Goal: Task Accomplishment & Management: Manage account settings

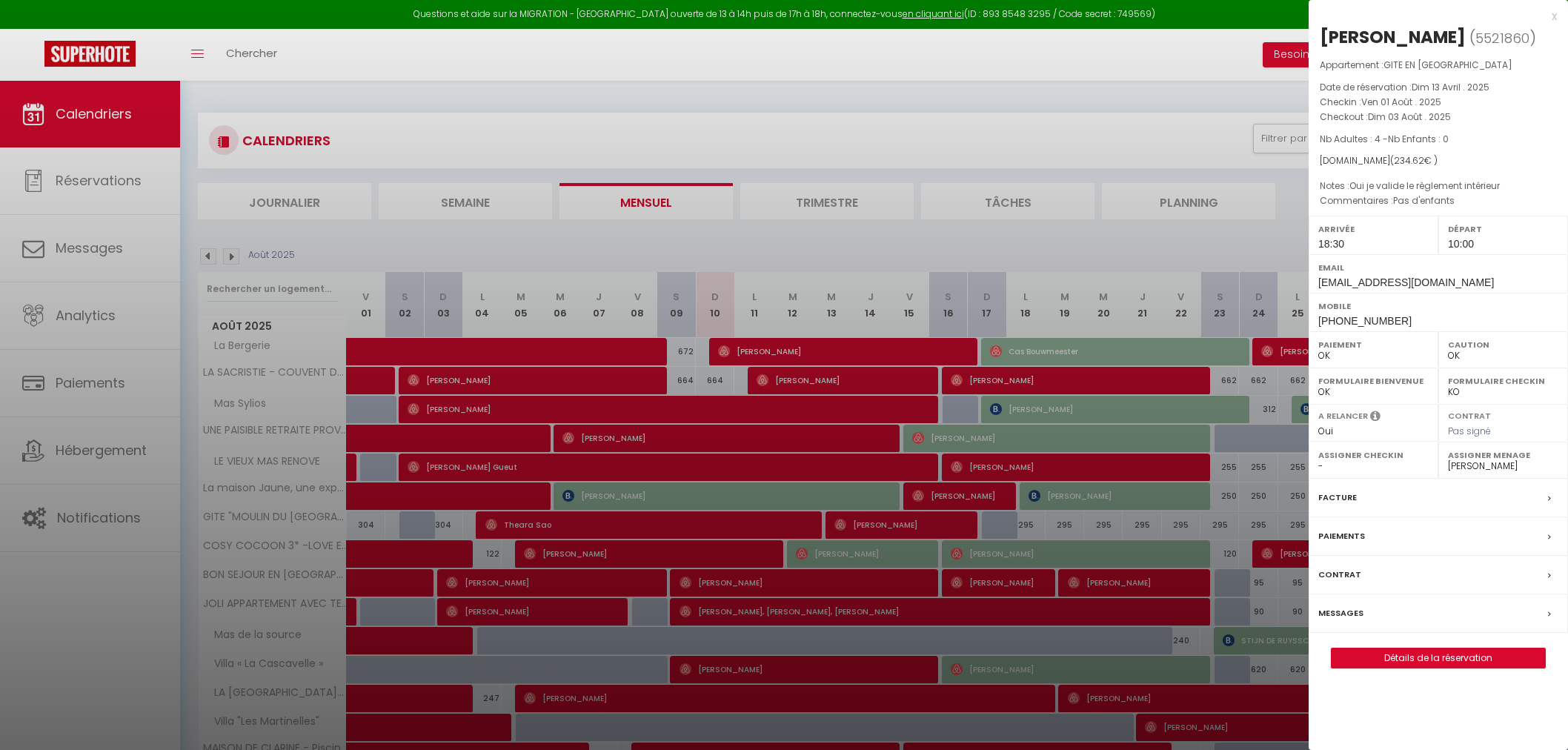
select select "0"
select select "23421"
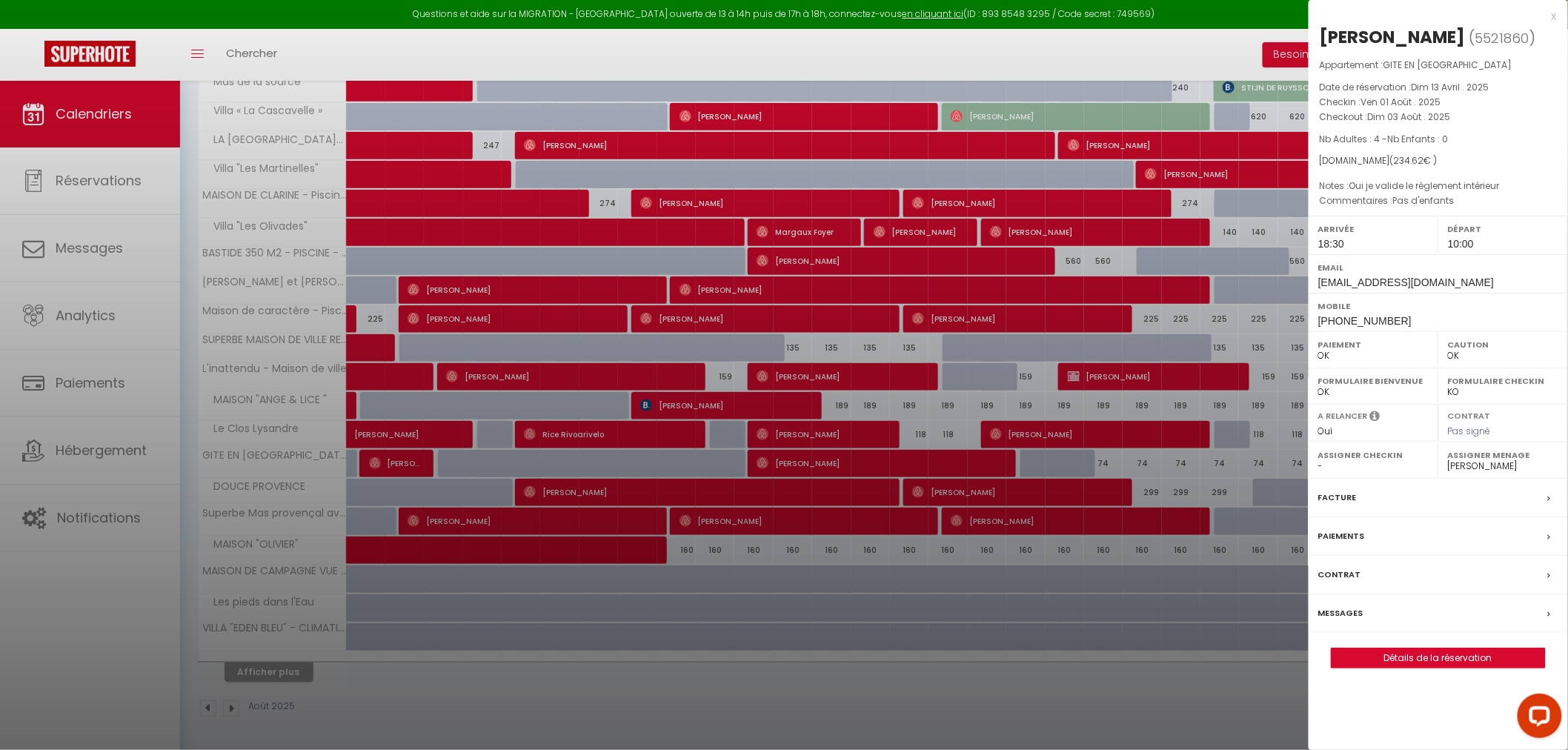
scroll to position [555, 0]
click at [277, 669] on div at bounding box center [784, 375] width 1568 height 750
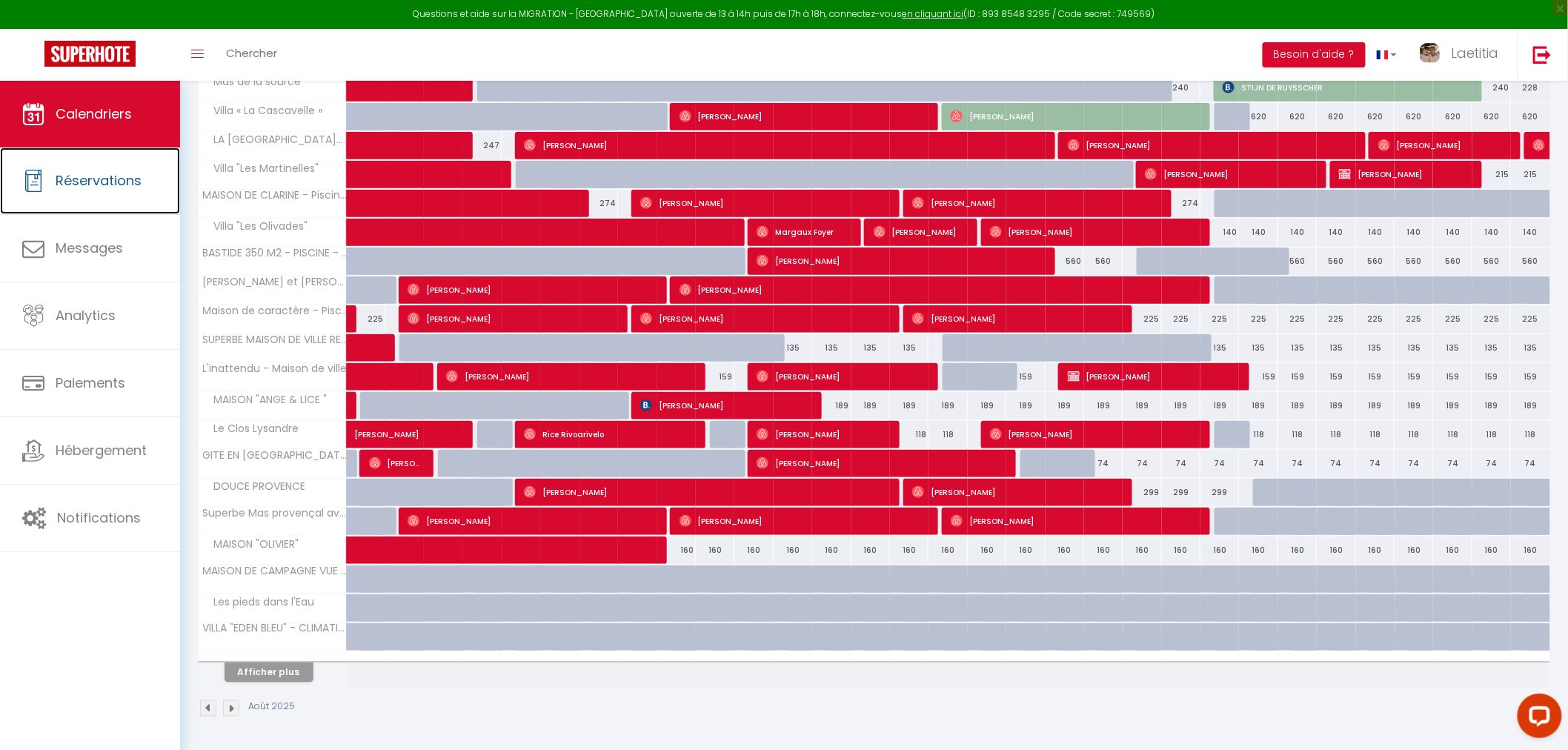
click at [87, 187] on span "Réservations" at bounding box center [98, 180] width 86 height 18
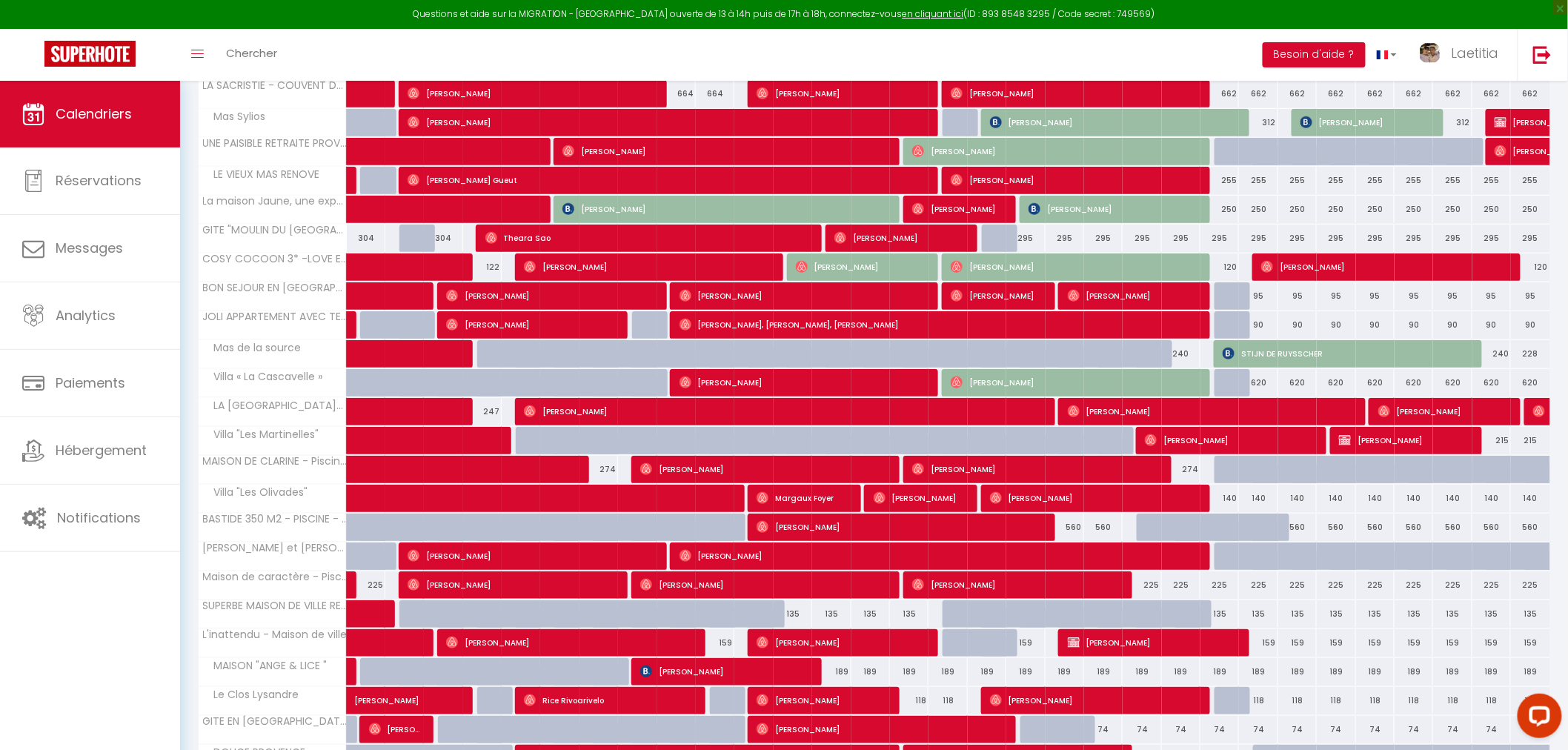
select select "not_cancelled"
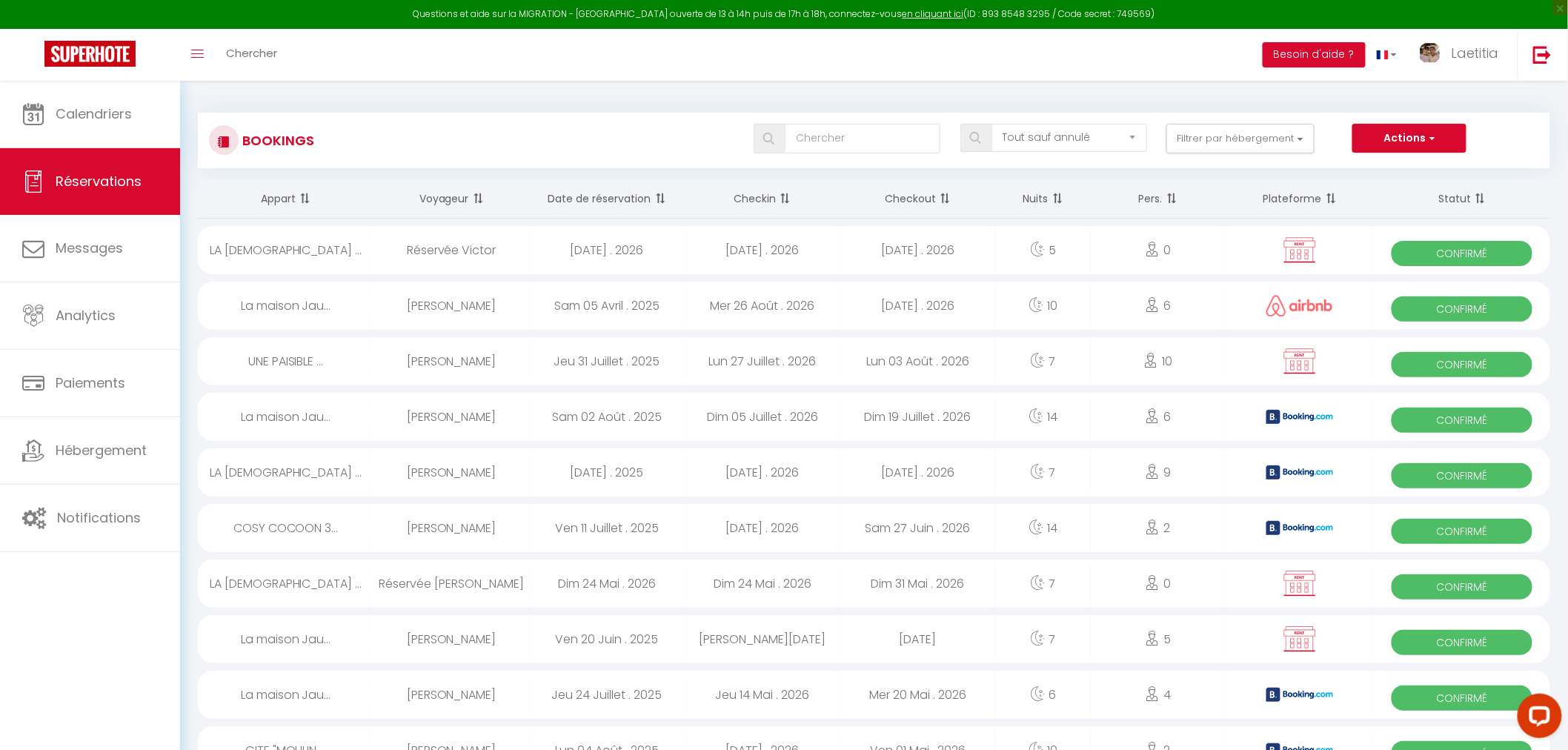
click at [949, 197] on span at bounding box center [943, 198] width 15 height 30
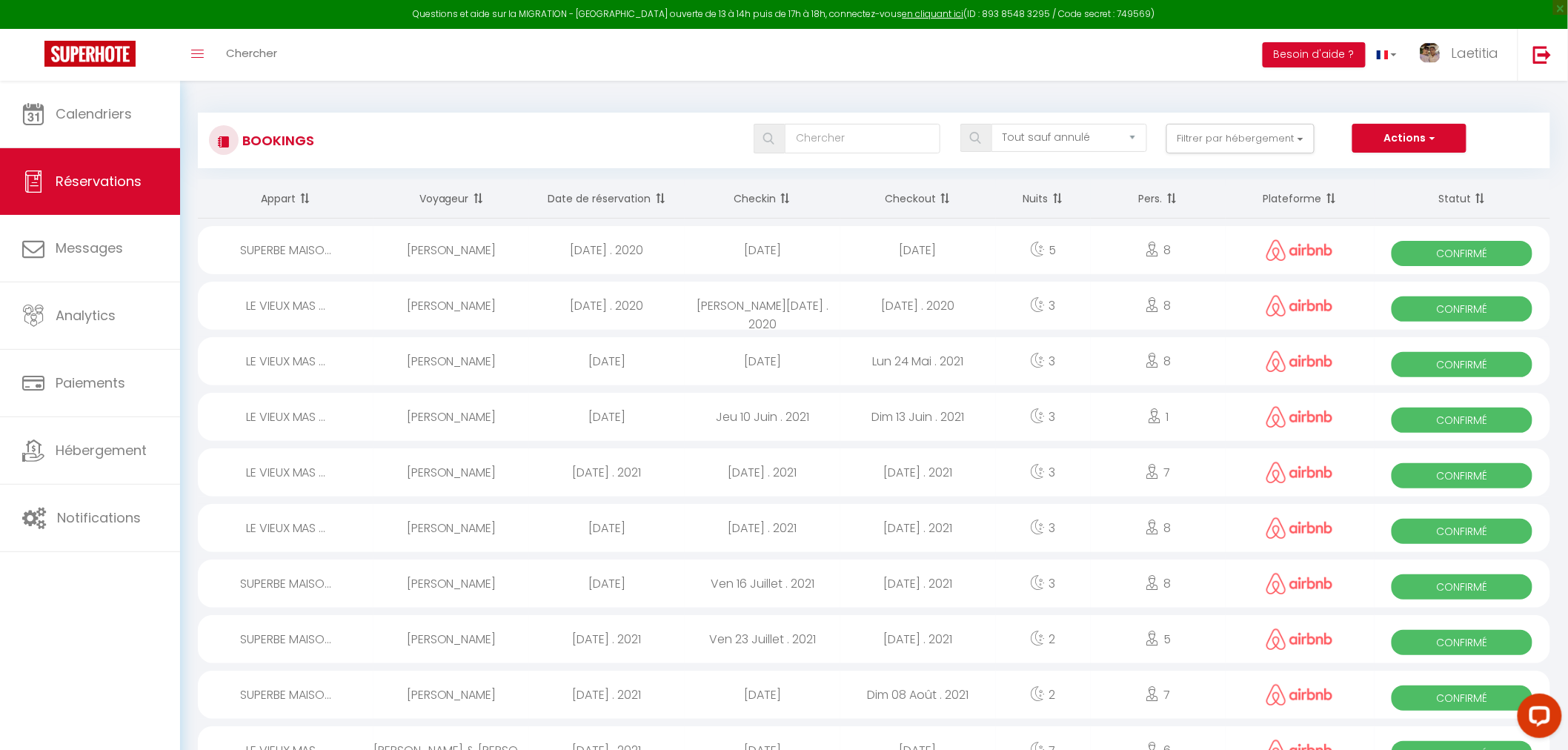
click at [949, 197] on span at bounding box center [943, 198] width 15 height 30
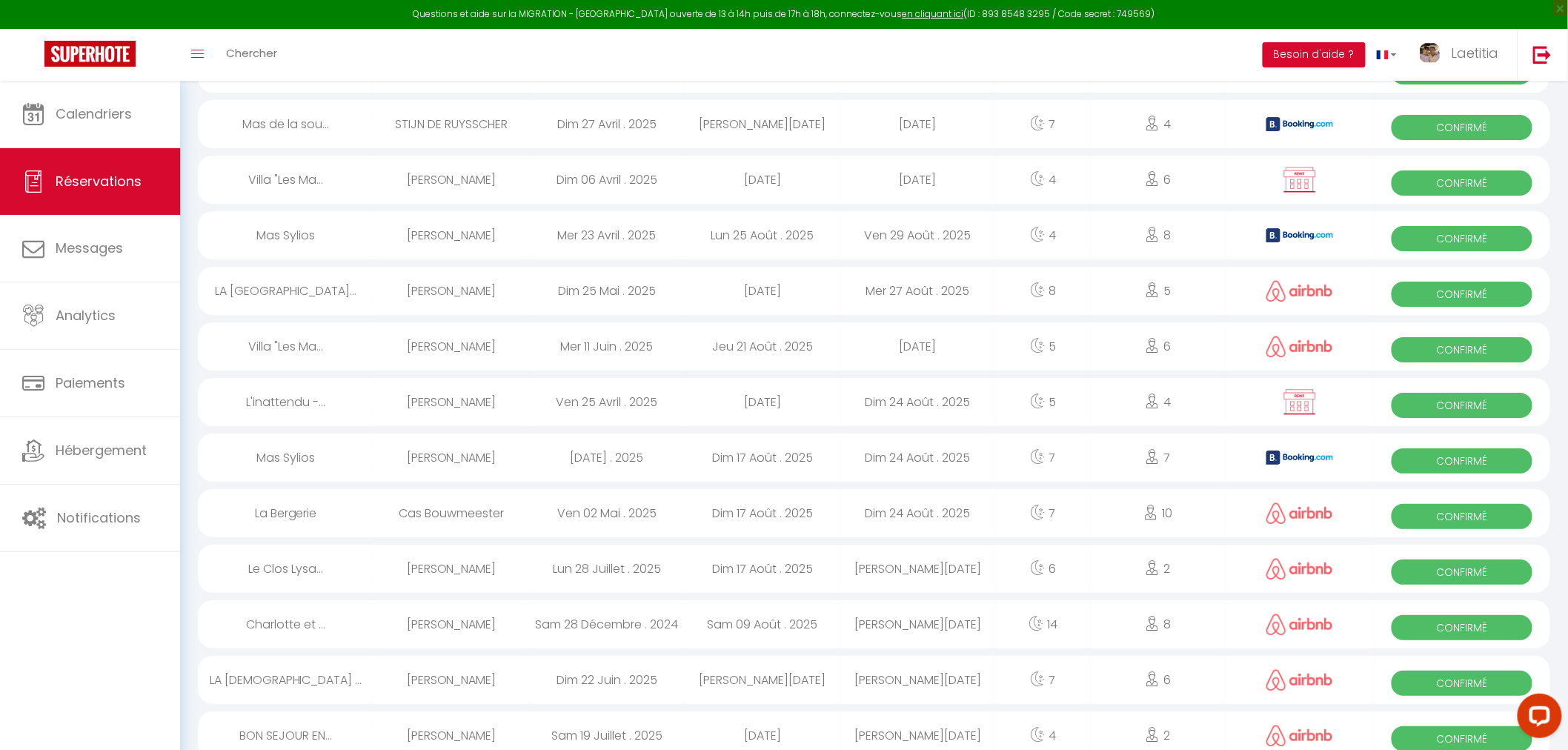
scroll to position [2314, 0]
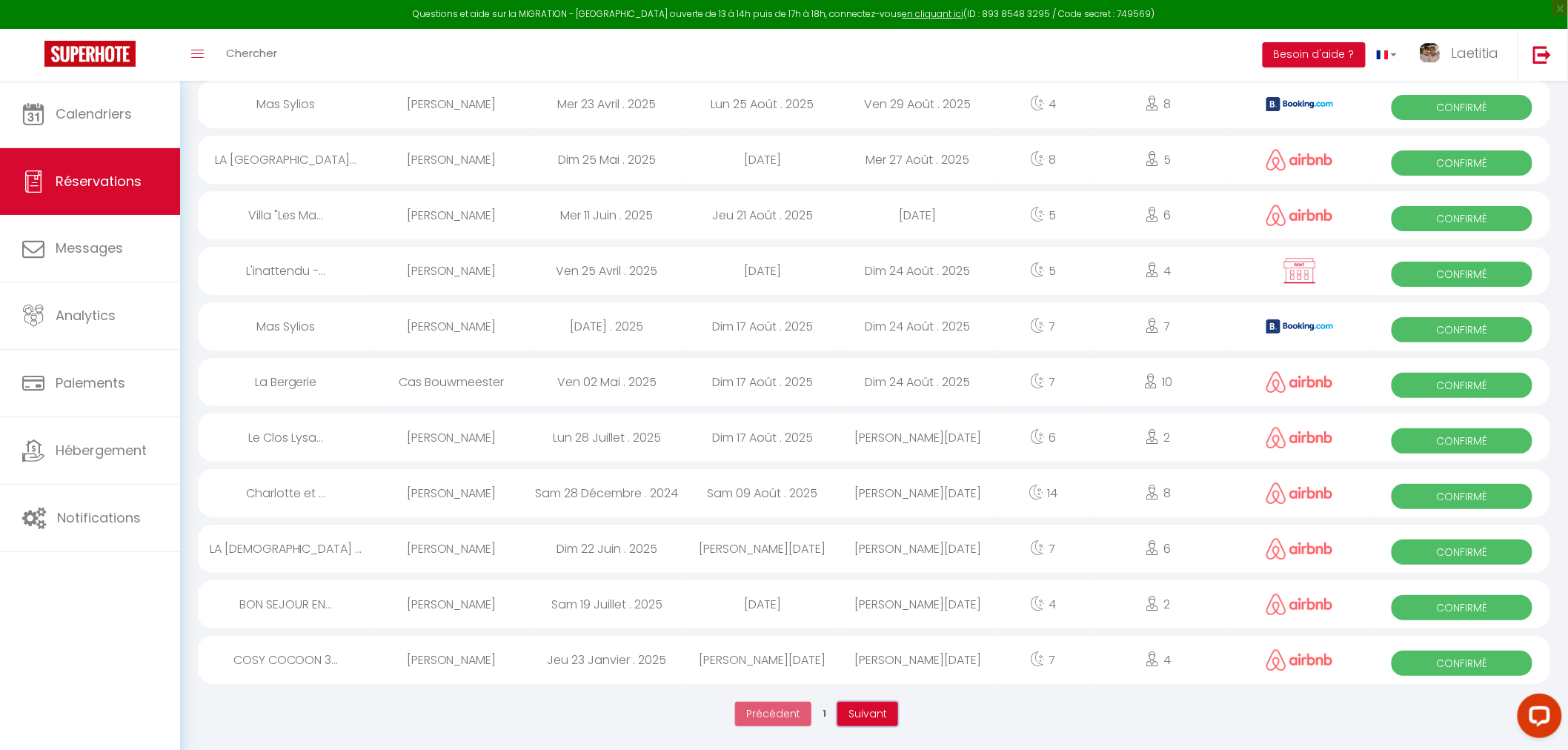
click at [862, 721] on button "Suivant" at bounding box center [868, 714] width 61 height 25
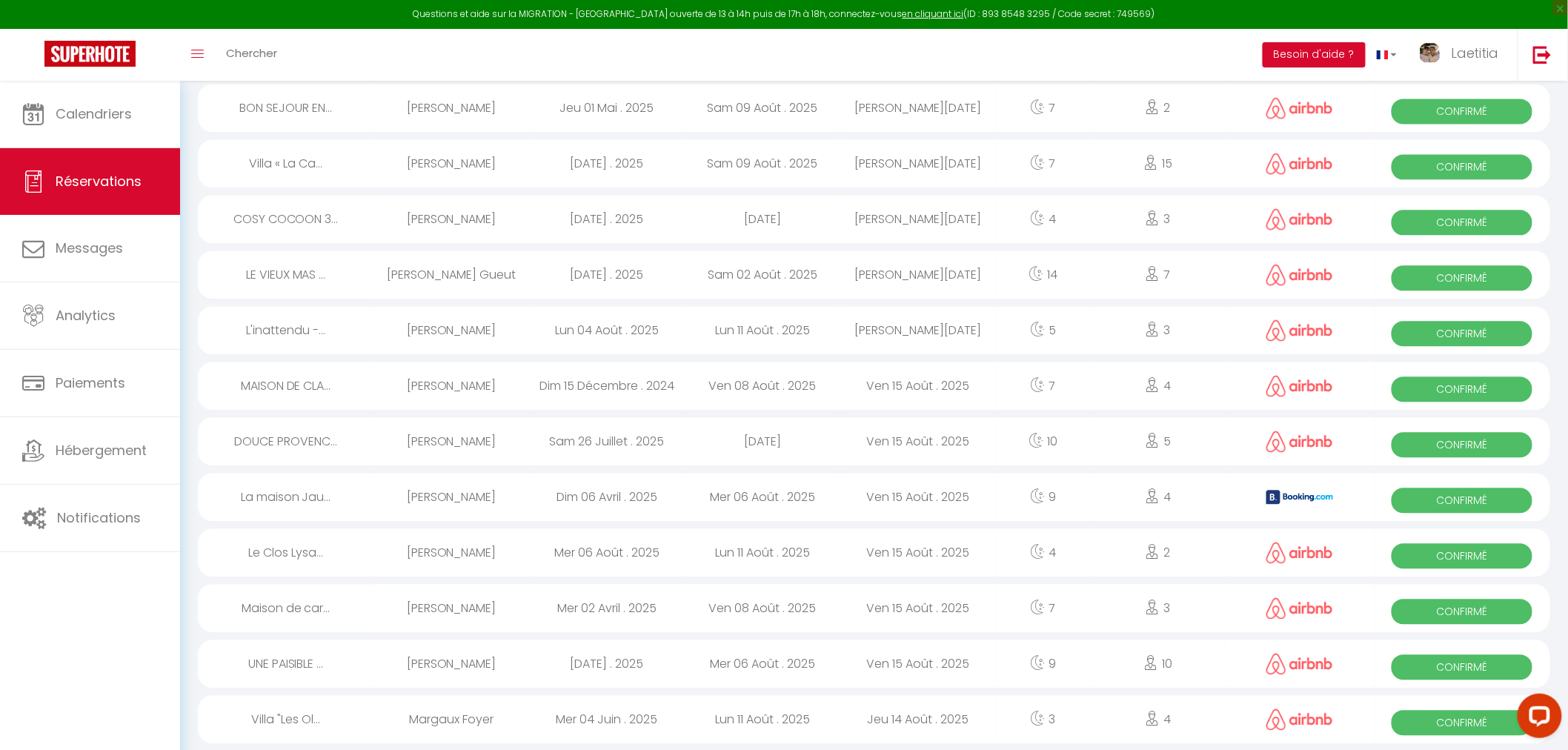
scroll to position [1398, 0]
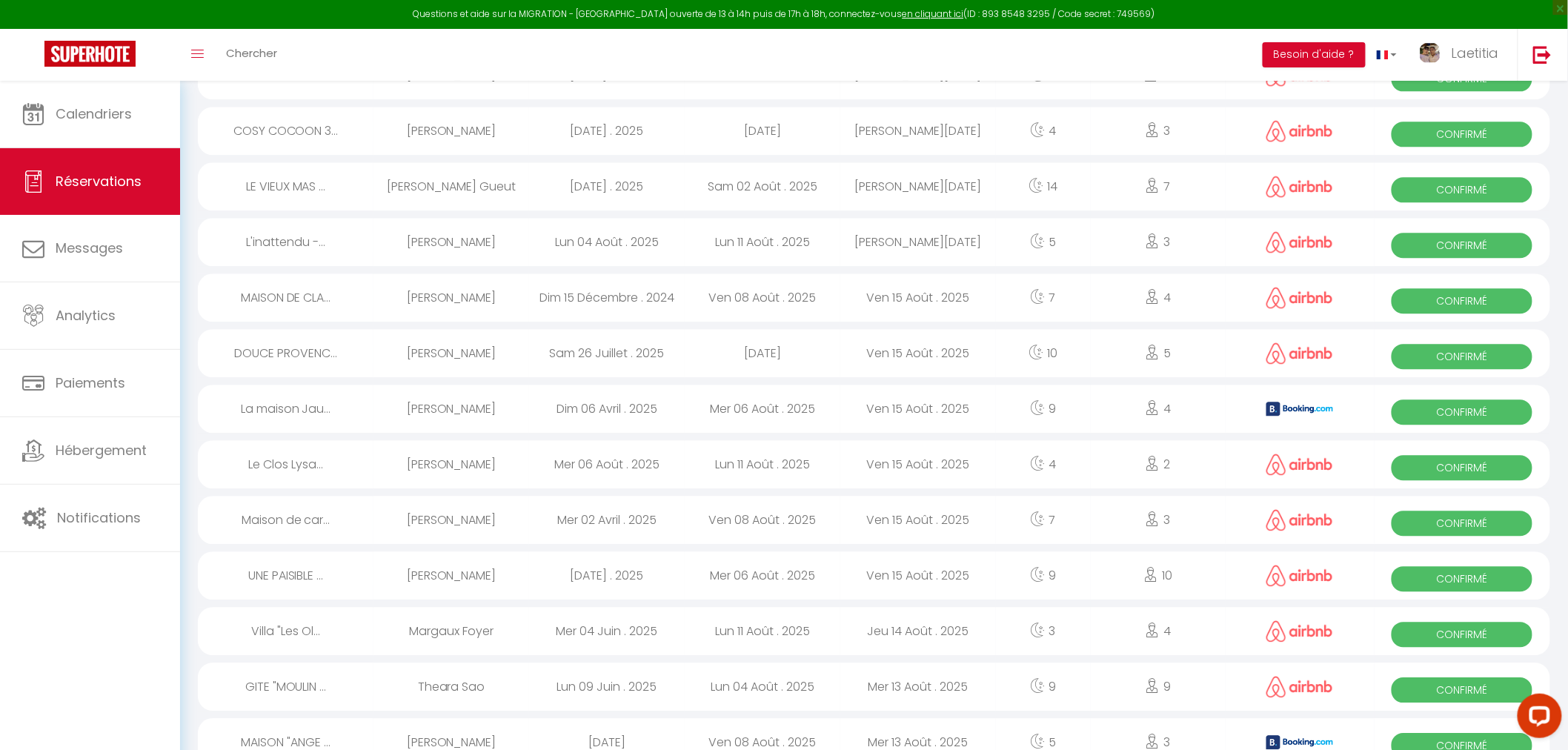
click at [918, 576] on div "Ven 15 Août . 2025" at bounding box center [918, 576] width 156 height 48
select select "OK"
select select "1"
select select "0"
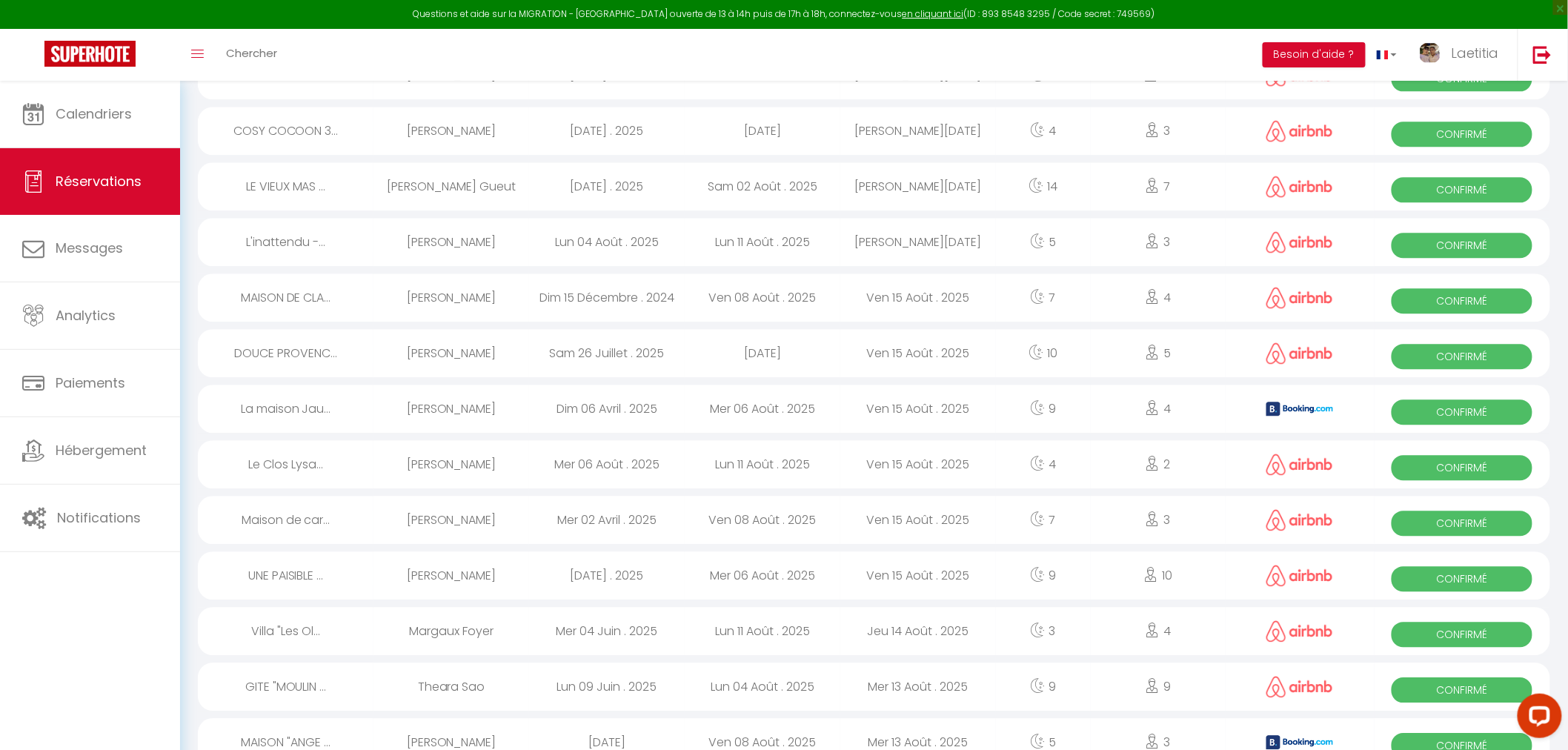
select select "1"
select select
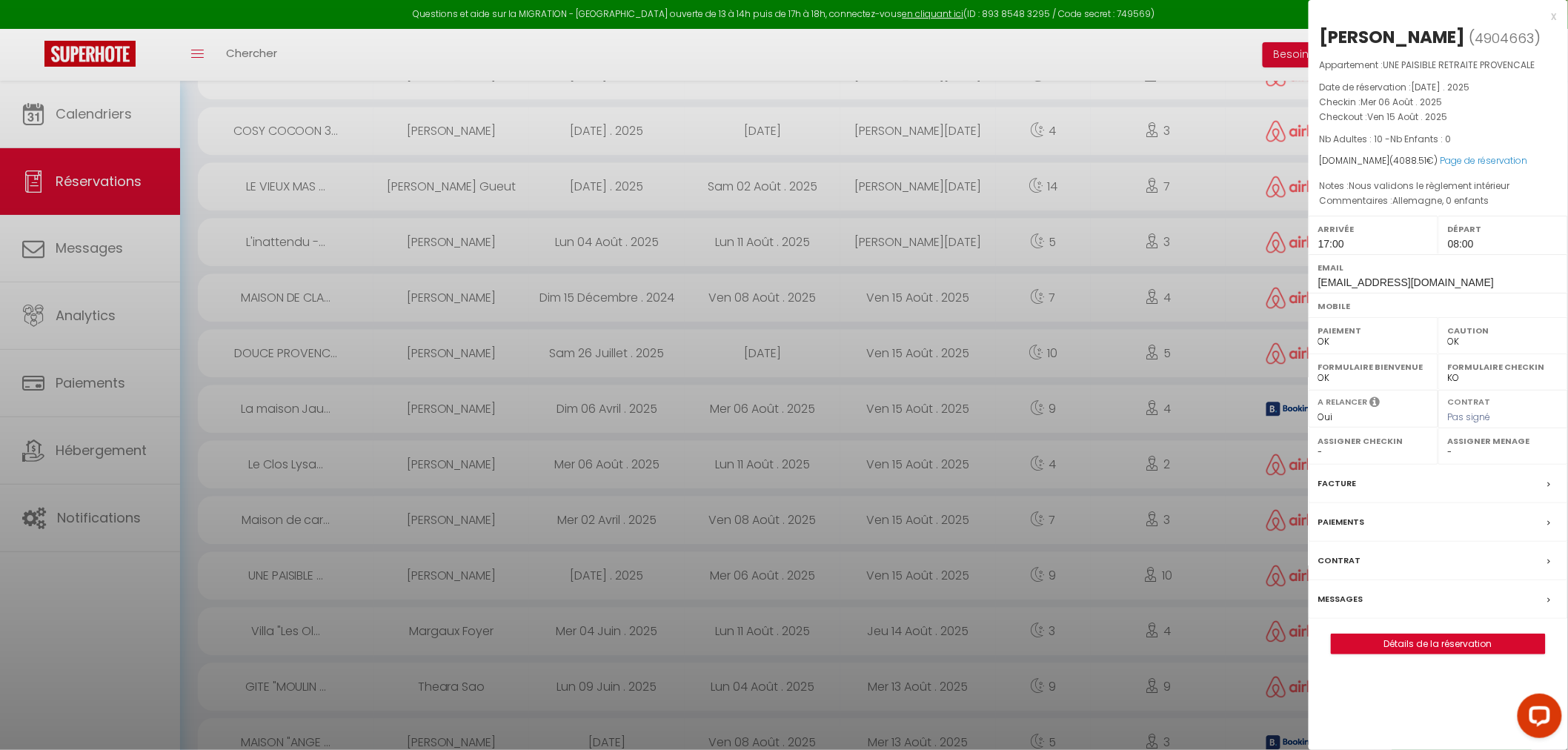
select select "17374"
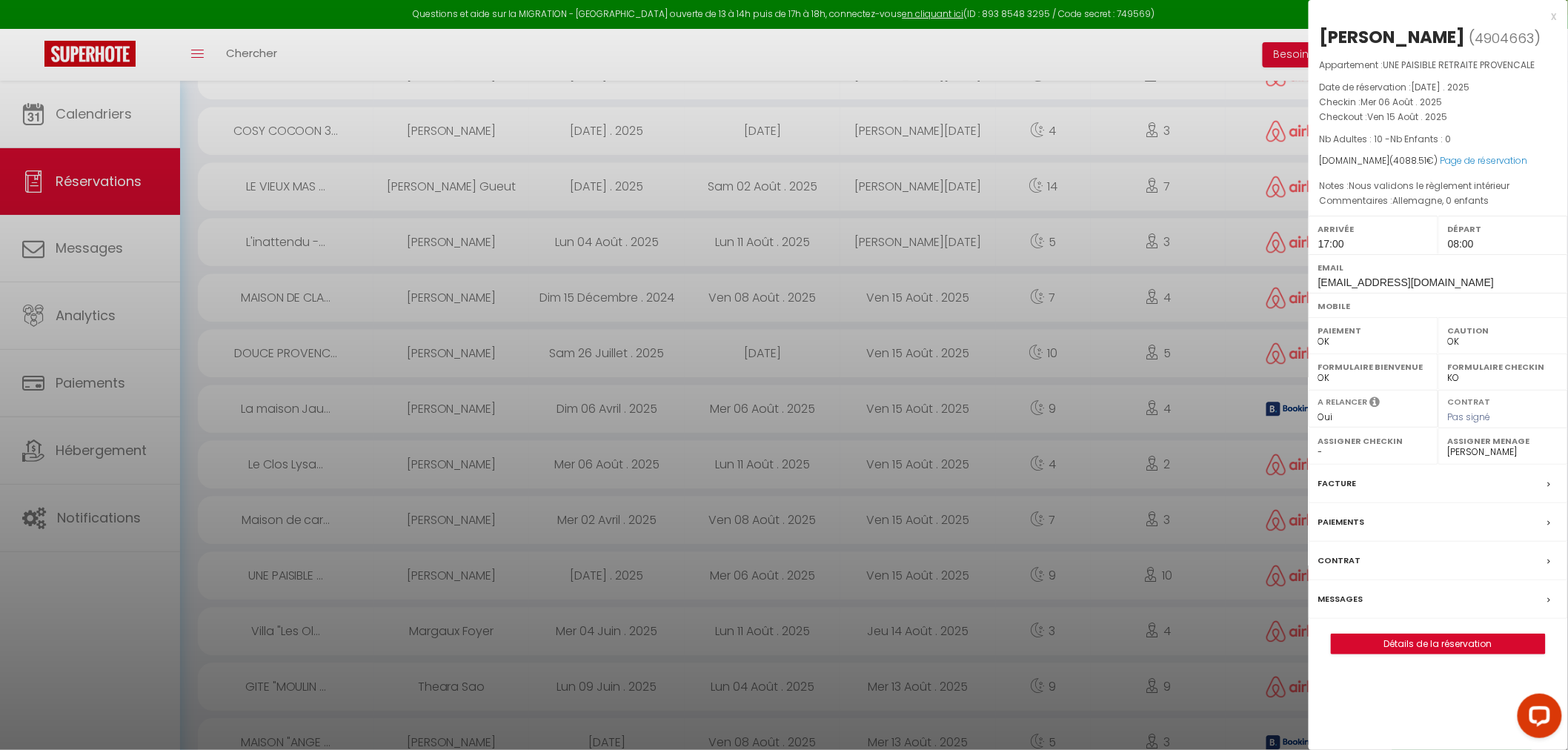
click at [1093, 54] on div at bounding box center [784, 375] width 1568 height 750
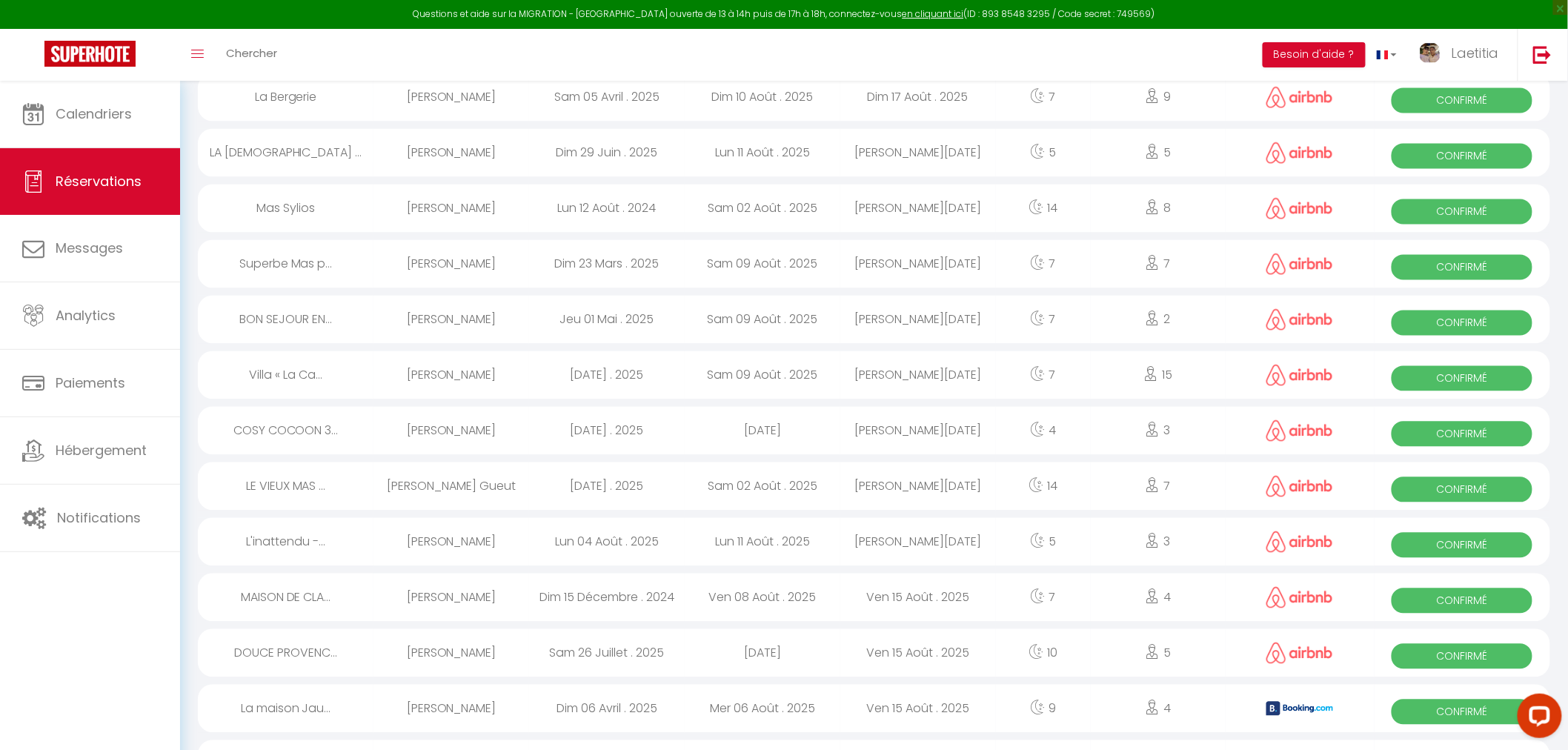
scroll to position [1069, 0]
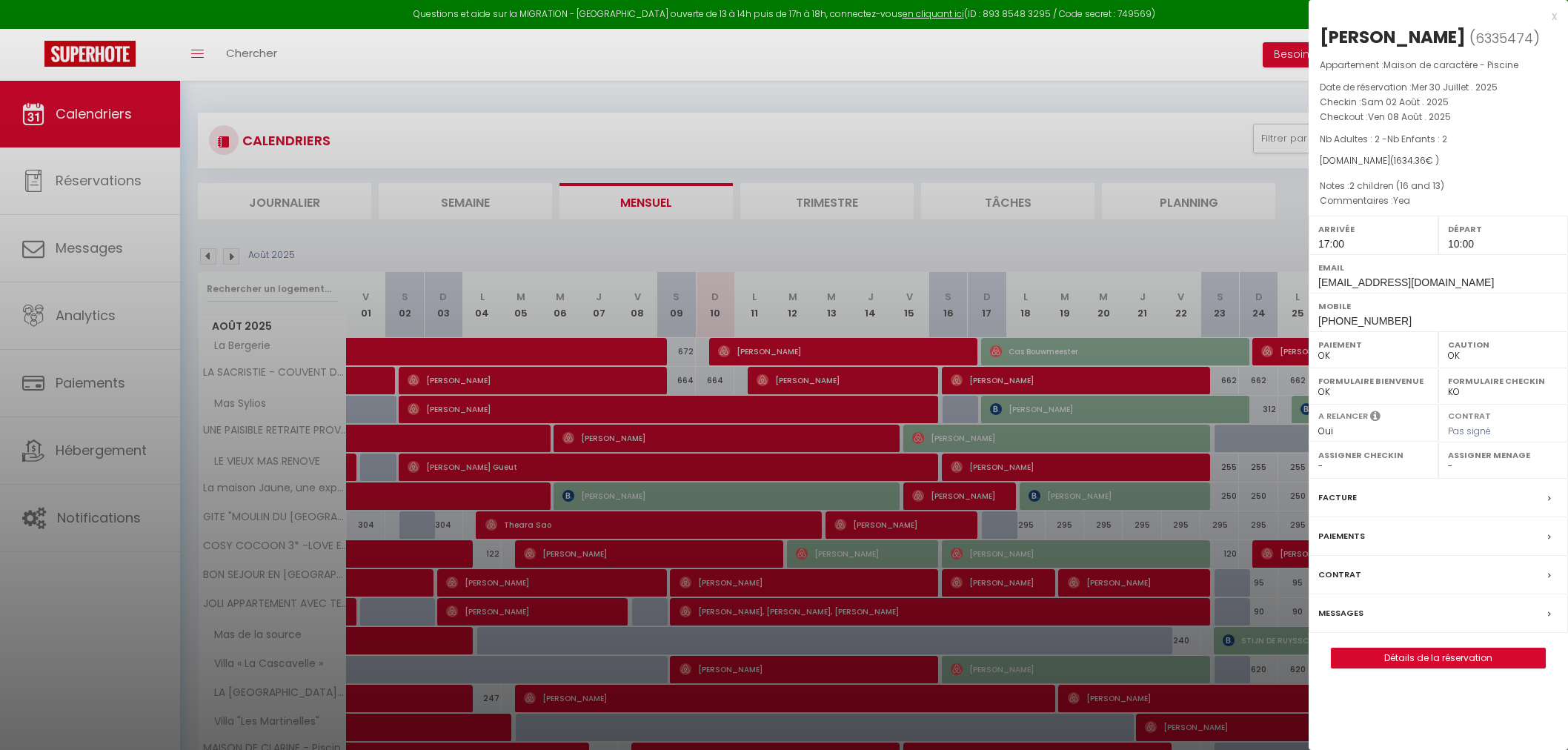
select select "0"
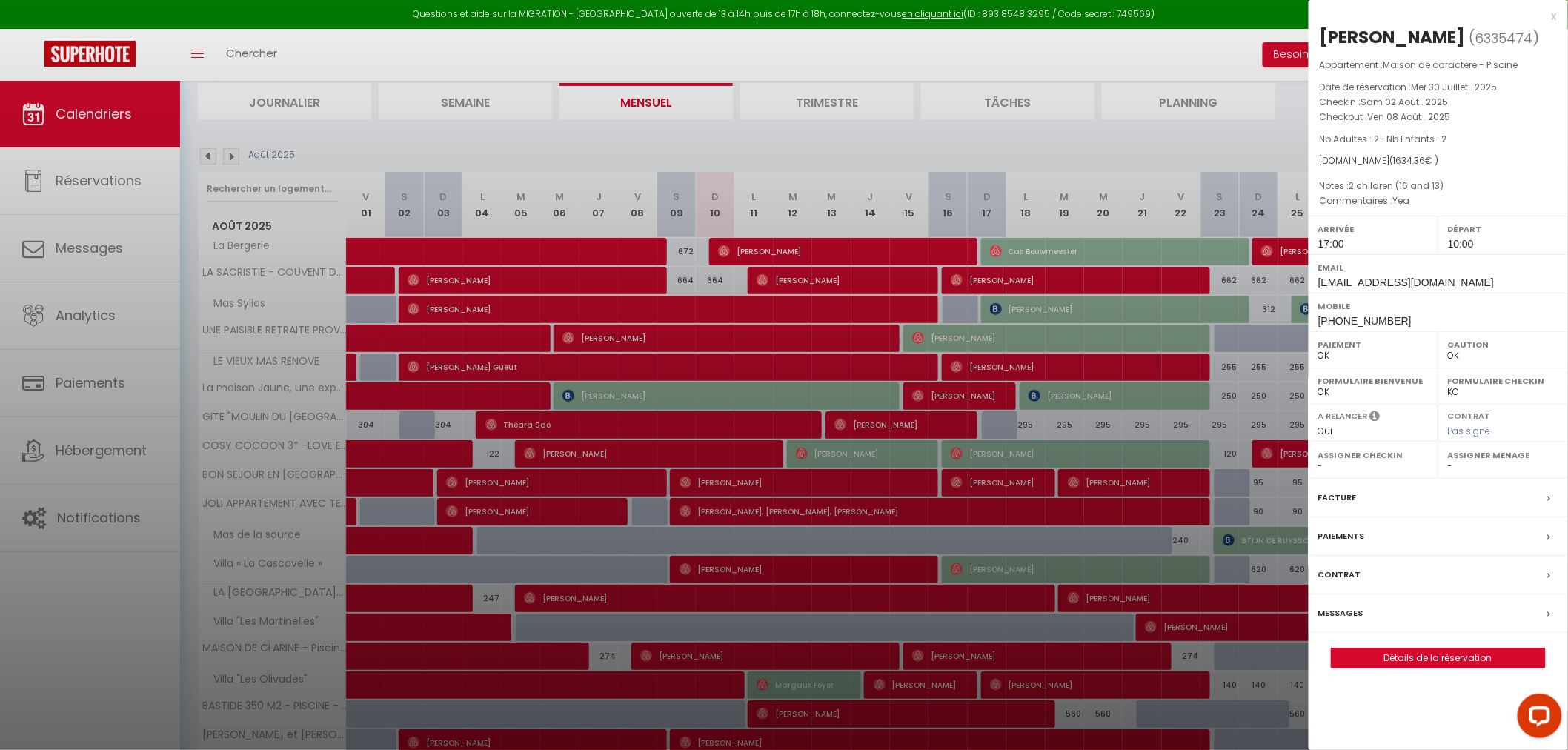
drag, startPoint x: 862, startPoint y: 141, endPoint x: 846, endPoint y: 154, distance: 20.6
click at [862, 141] on div at bounding box center [784, 375] width 1568 height 750
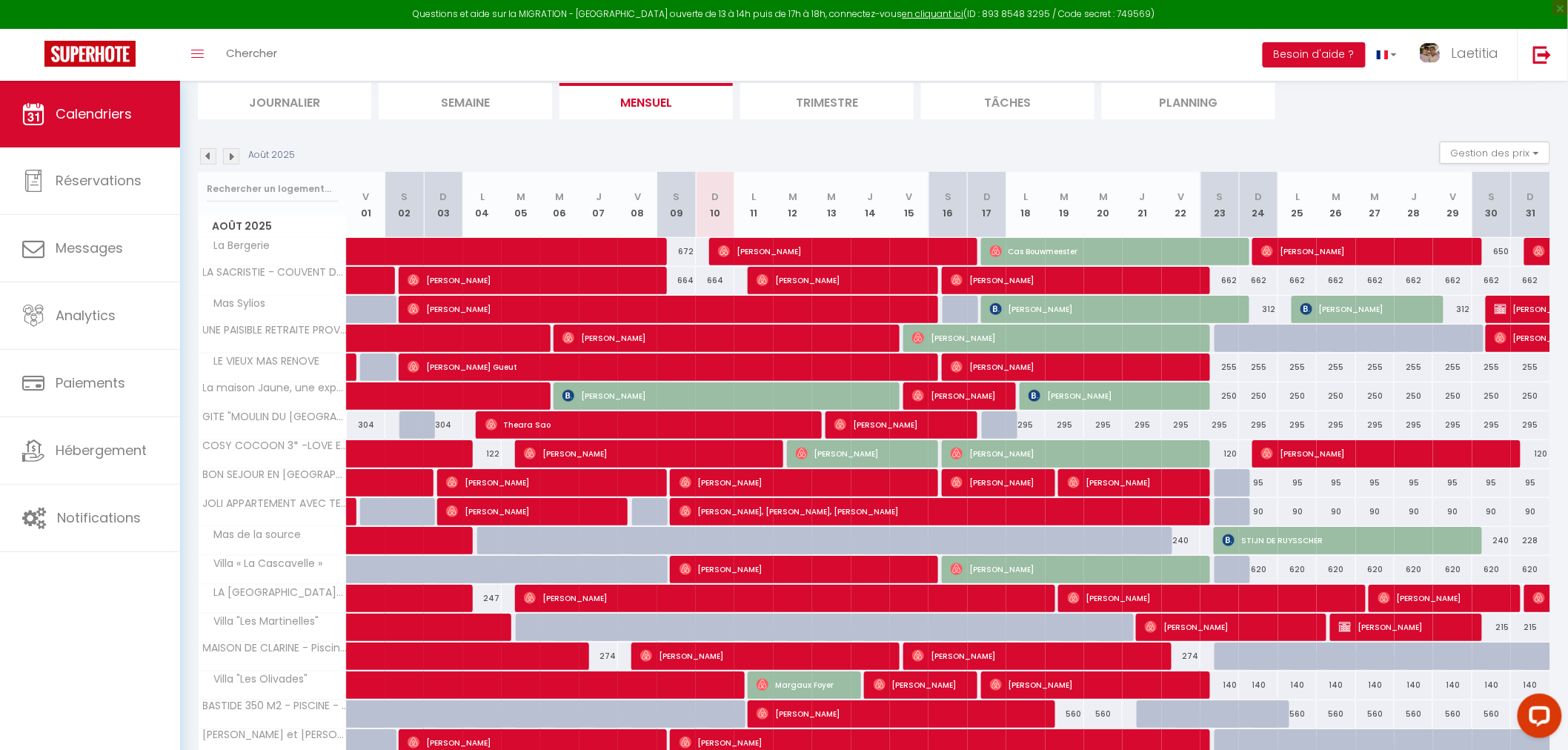
click at [846, 138] on section "Août 2025 Gestion des prix Nb Nuits minimum Règles Disponibilité Août 2025 V 01…" at bounding box center [874, 512] width 1352 height 770
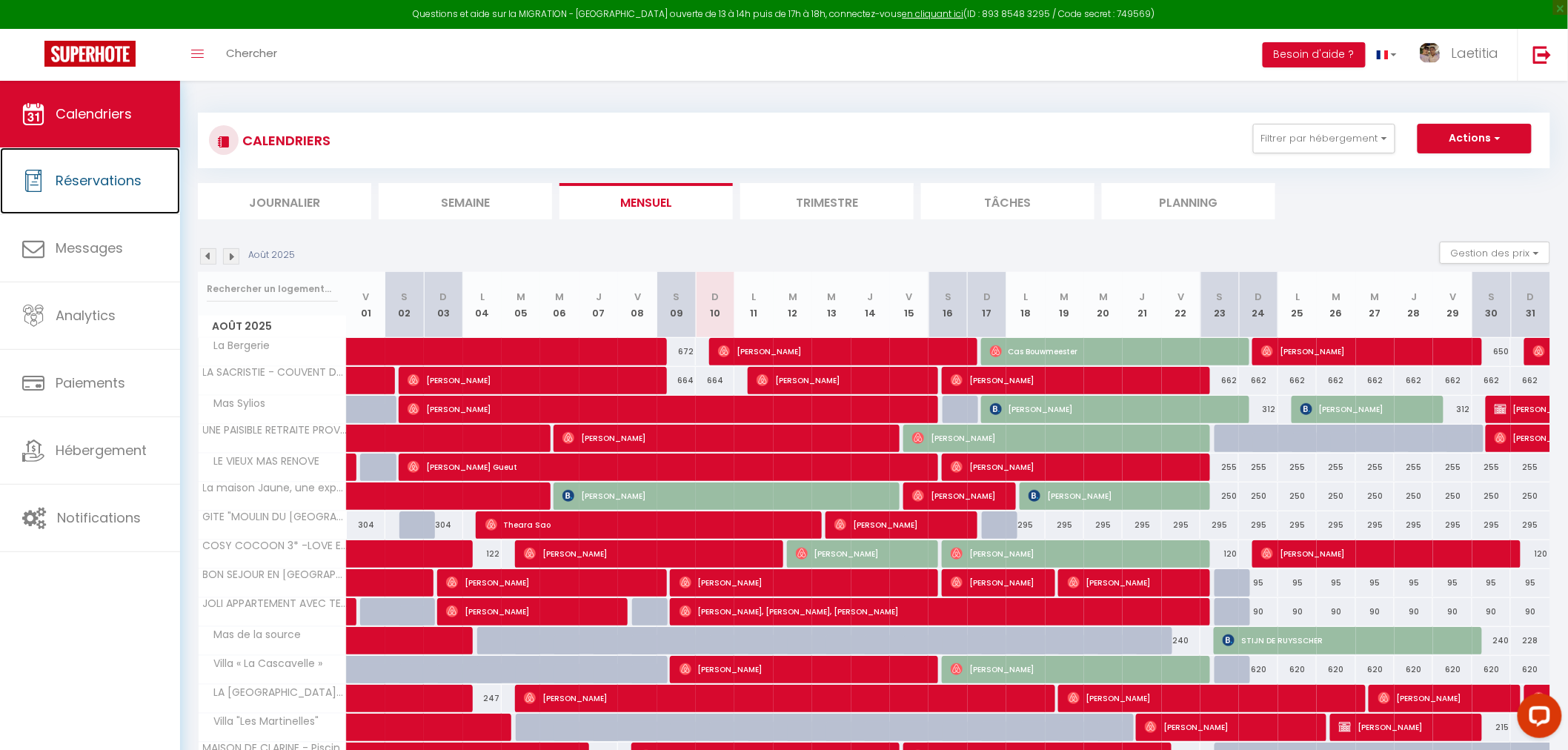
click at [121, 180] on span "Réservations" at bounding box center [98, 180] width 86 height 18
select select "not_cancelled"
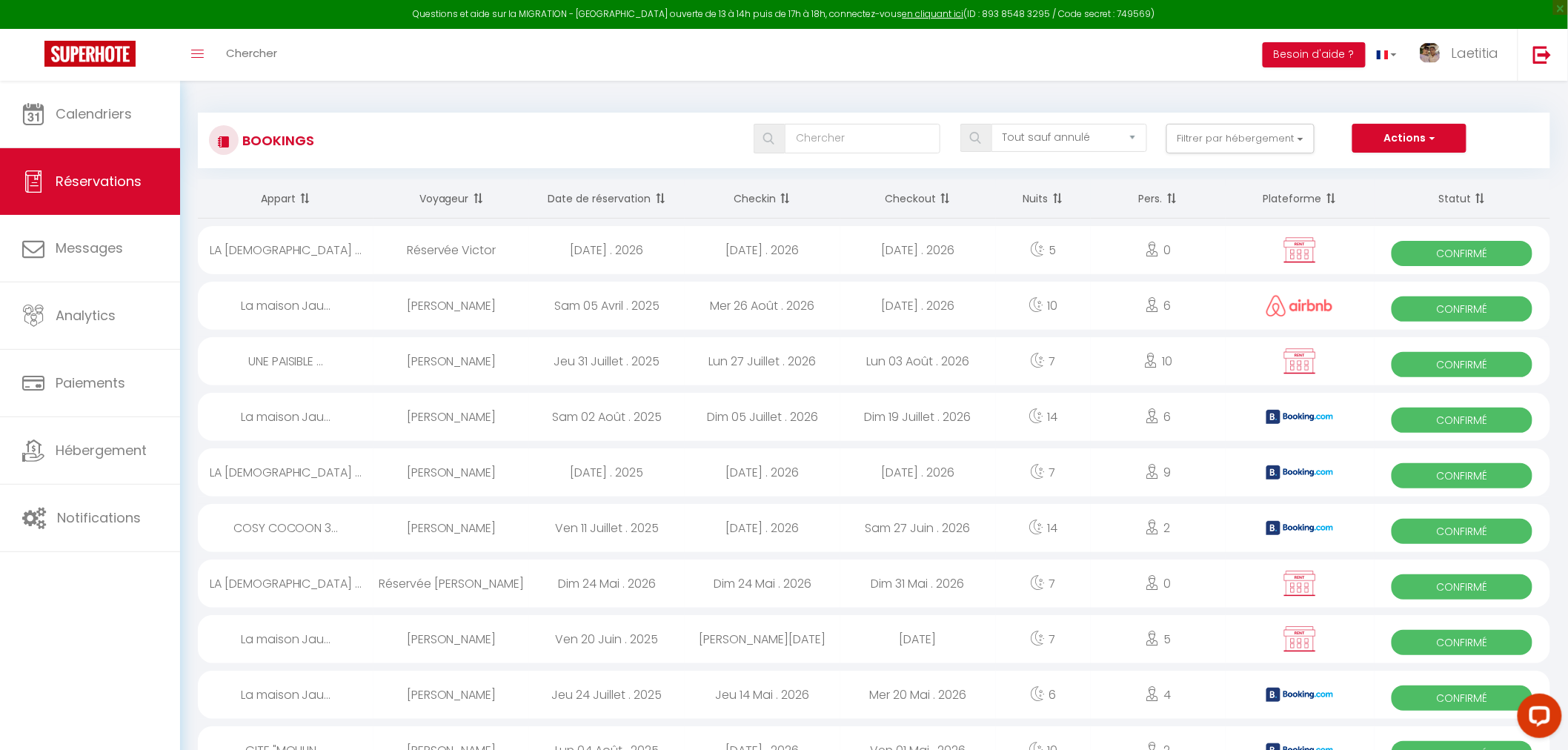
click at [944, 194] on span at bounding box center [943, 198] width 15 height 30
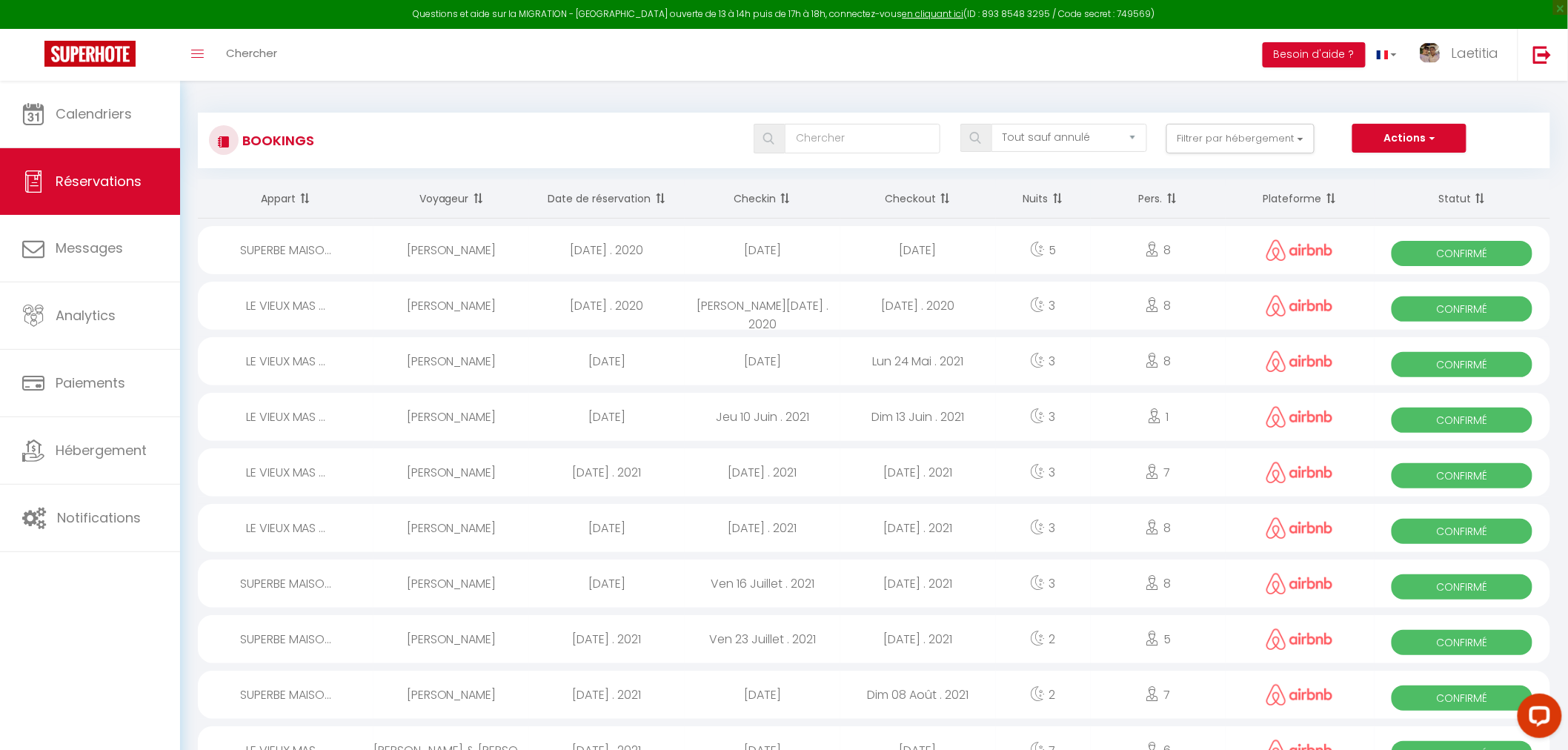
click at [944, 194] on span at bounding box center [943, 198] width 15 height 30
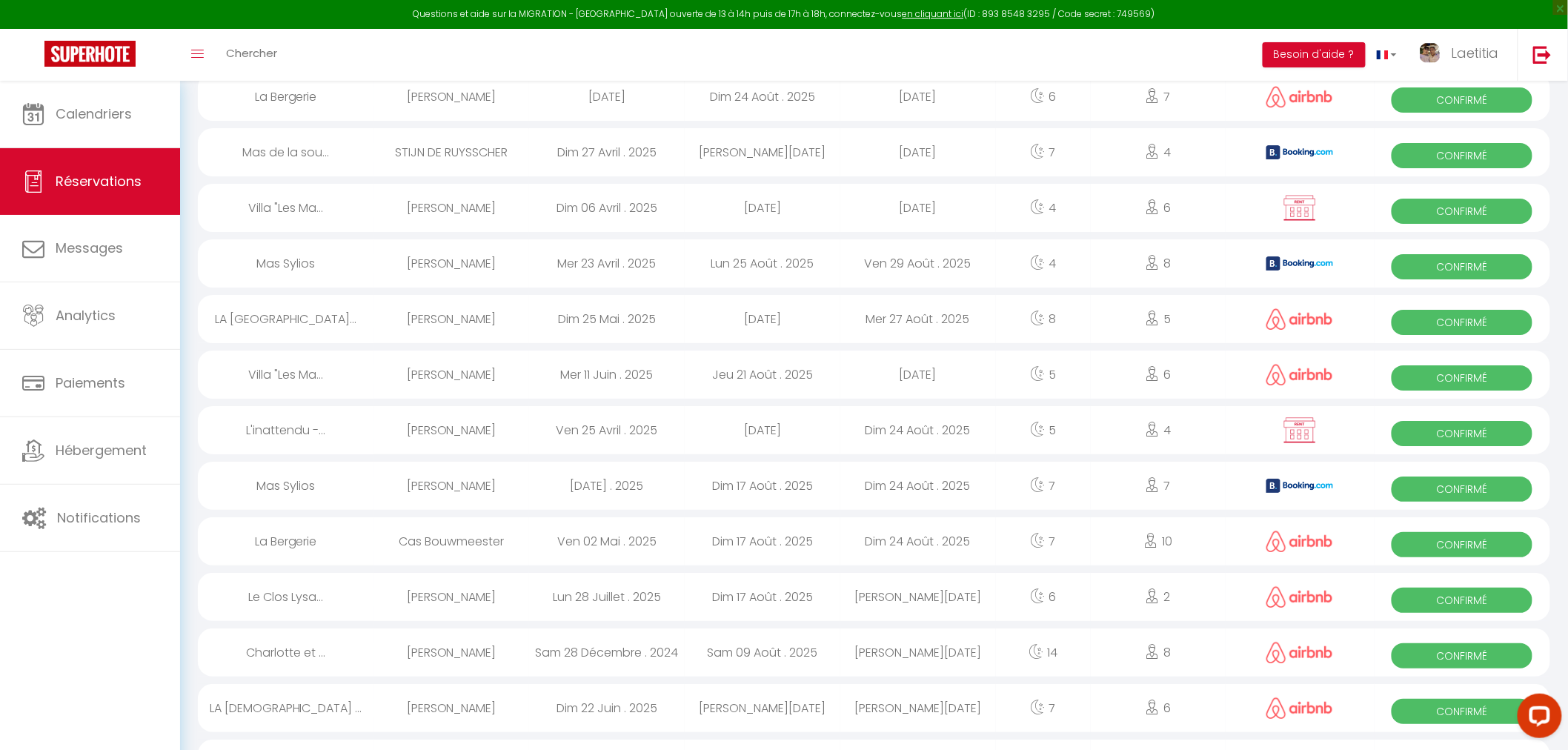
scroll to position [2306, 0]
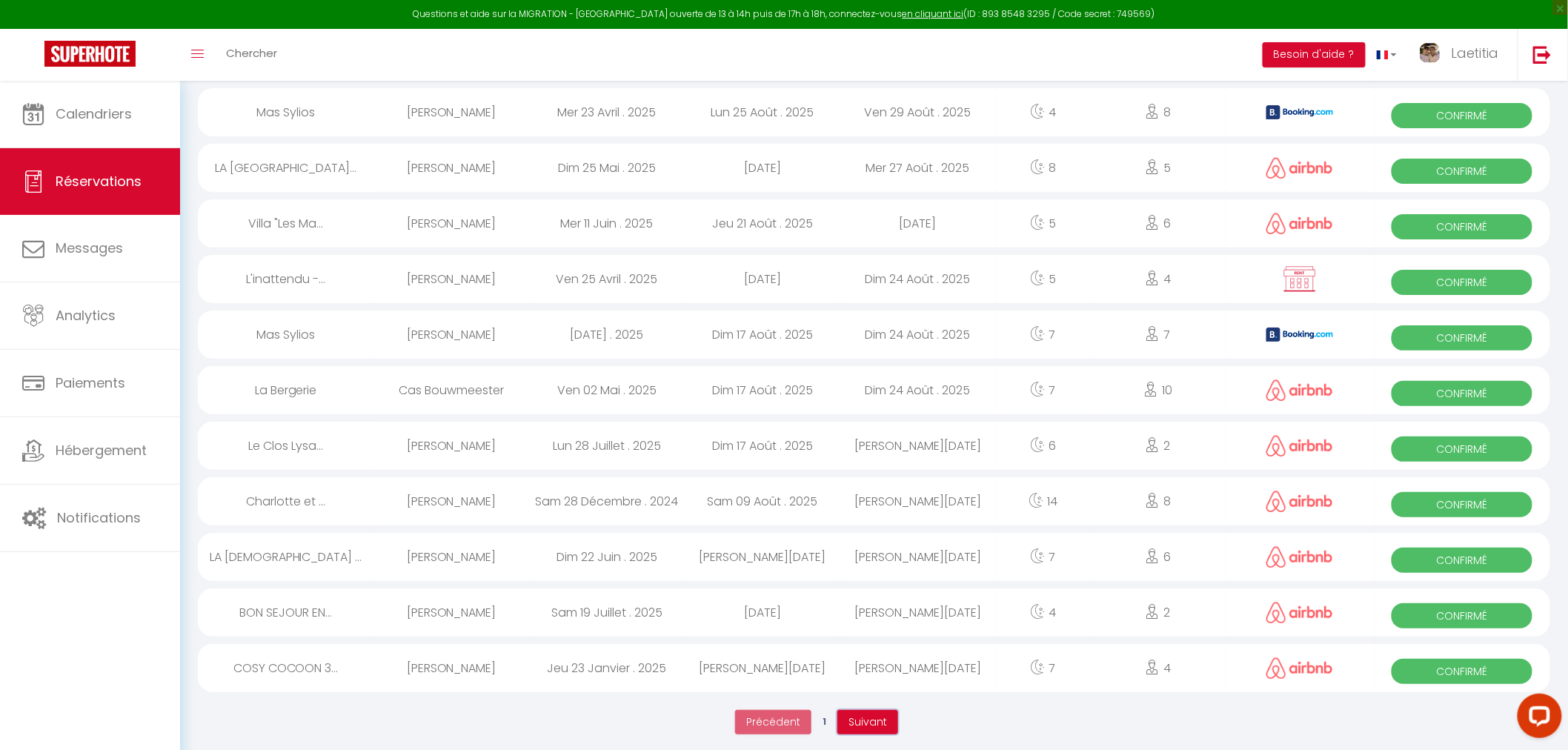
click at [865, 728] on span "Suivant" at bounding box center [868, 722] width 39 height 15
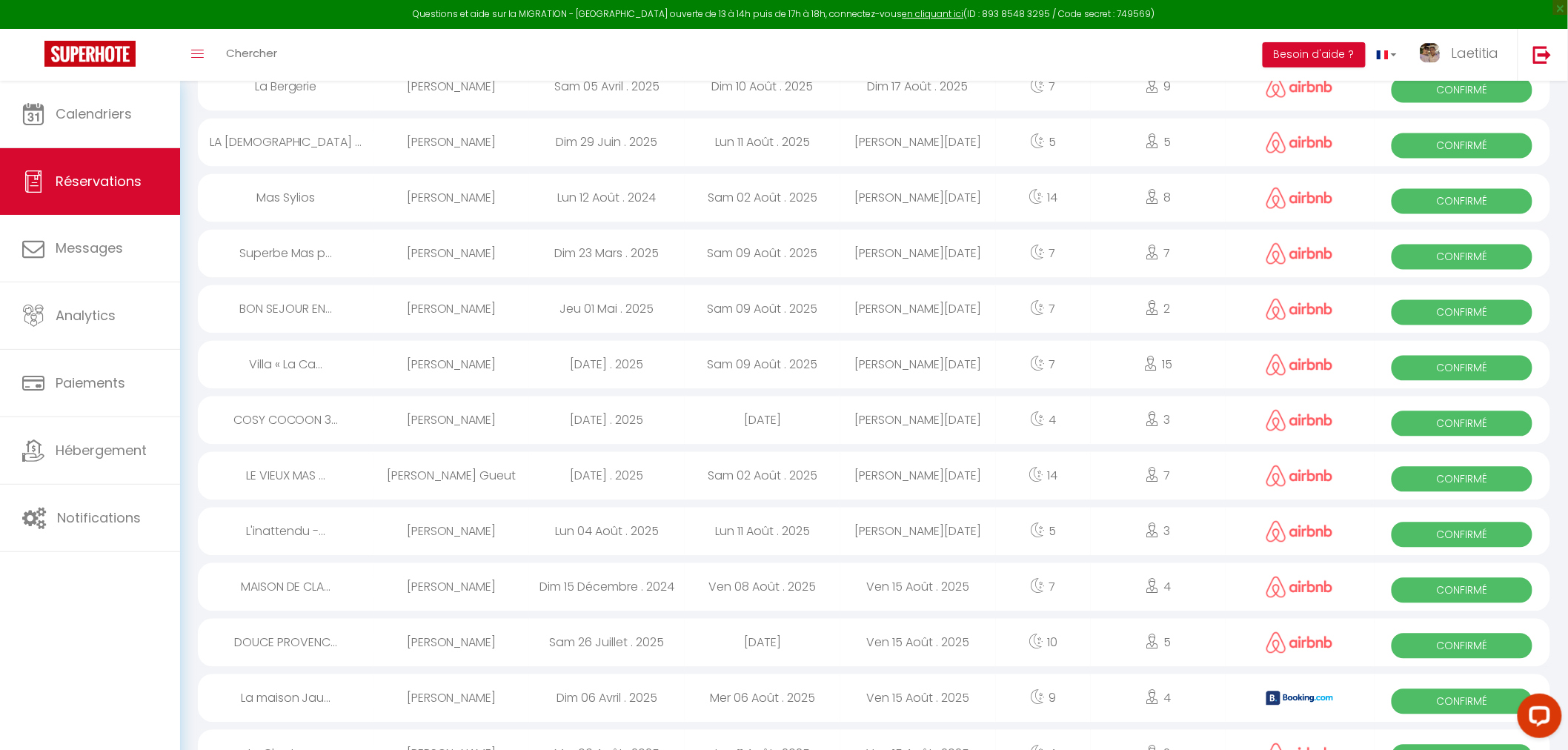
scroll to position [1069, 0]
